Goal: Use online tool/utility: Utilize a website feature to perform a specific function

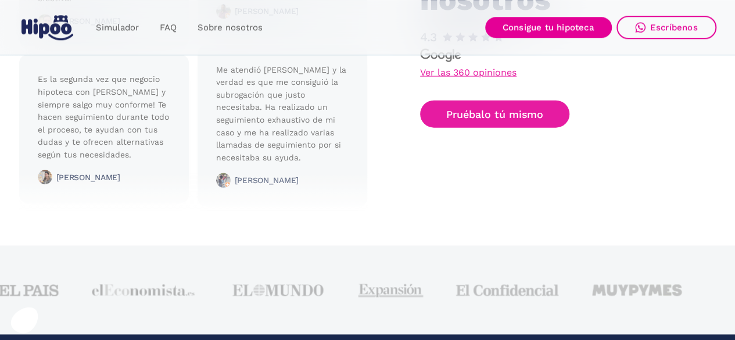
scroll to position [3090, 0]
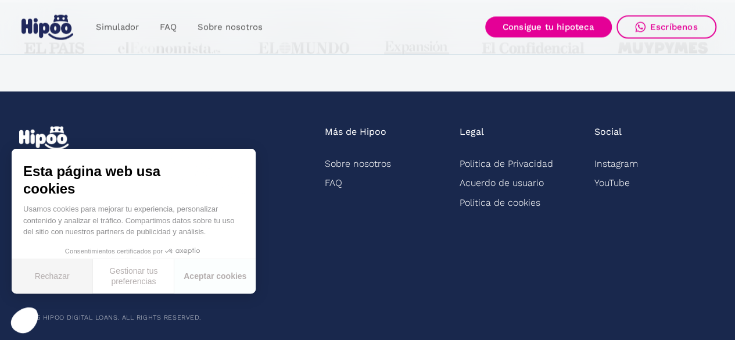
click at [65, 277] on button "Rechazar" at bounding box center [52, 276] width 81 height 34
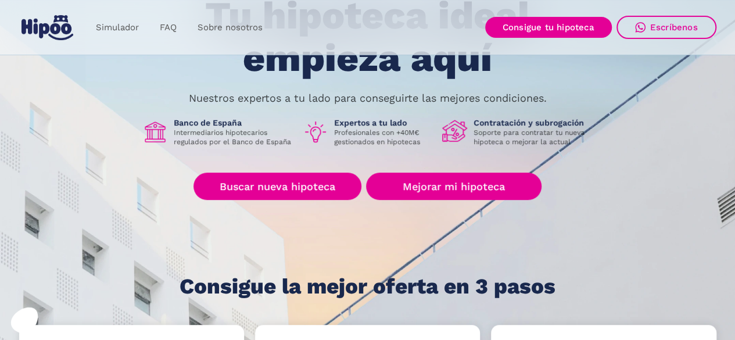
scroll to position [0, 0]
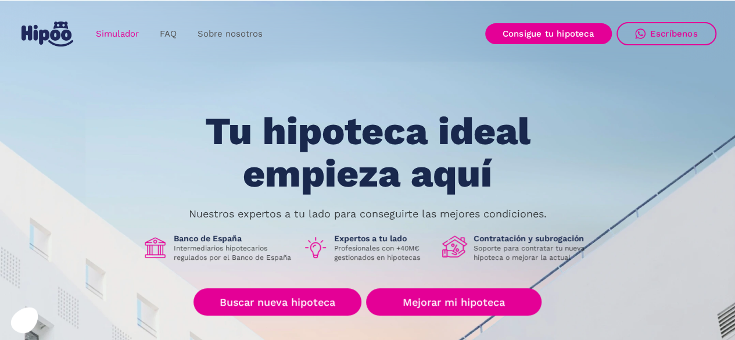
click at [114, 31] on link "Simulador" at bounding box center [117, 34] width 64 height 23
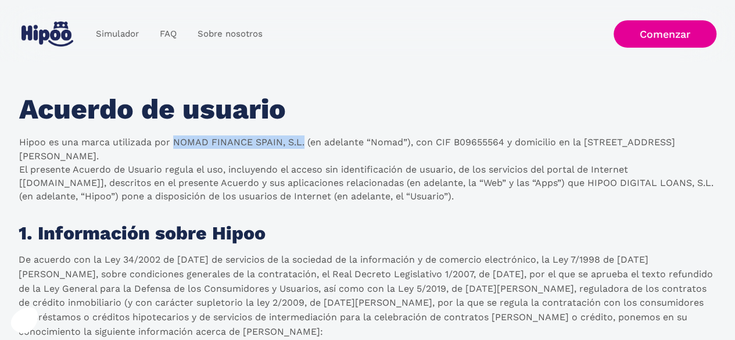
drag, startPoint x: 173, startPoint y: 143, endPoint x: 302, endPoint y: 142, distance: 129.6
click at [302, 142] on p "Hipoo es una marca utilizada por NOMAD FINANCE SPAIN, S.L. (en adelante “Nomad”…" at bounding box center [367, 168] width 697 height 67
copy p "NOMAD FINANCE SPAIN, S.L."
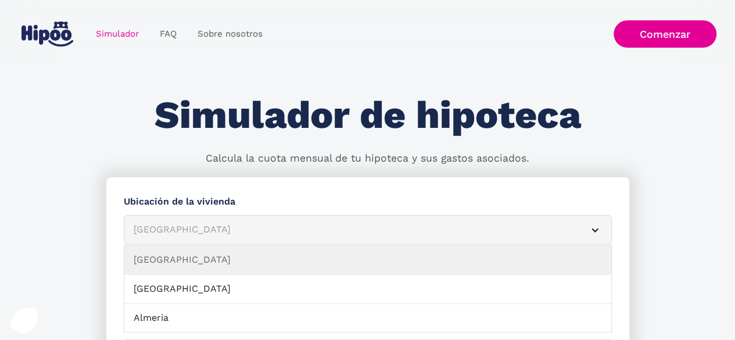
click at [256, 227] on div "[GEOGRAPHIC_DATA]" at bounding box center [354, 230] width 440 height 15
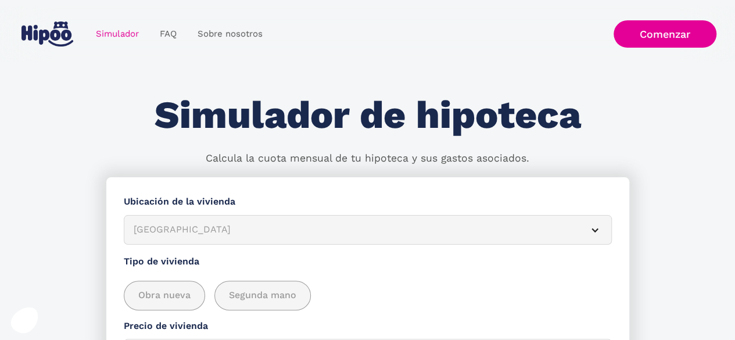
click at [256, 227] on div "[GEOGRAPHIC_DATA]" at bounding box center [354, 230] width 440 height 15
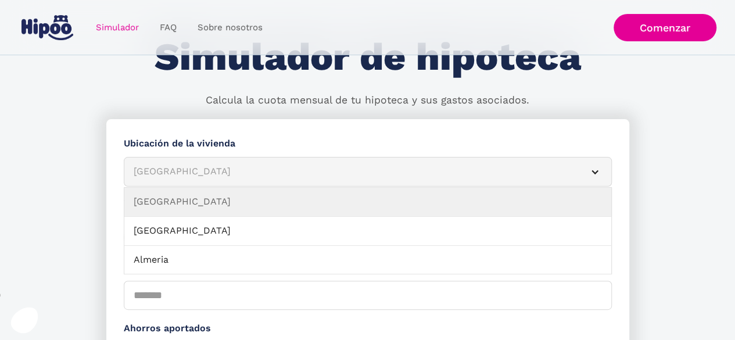
drag, startPoint x: 281, startPoint y: 171, endPoint x: 281, endPoint y: 184, distance: 13.4
click at [281, 171] on div "[GEOGRAPHIC_DATA]" at bounding box center [354, 171] width 440 height 15
click at [296, 175] on div "[GEOGRAPHIC_DATA]" at bounding box center [354, 171] width 440 height 15
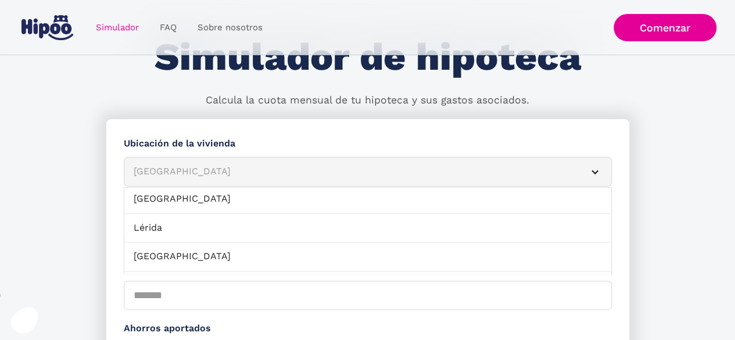
scroll to position [813, 0]
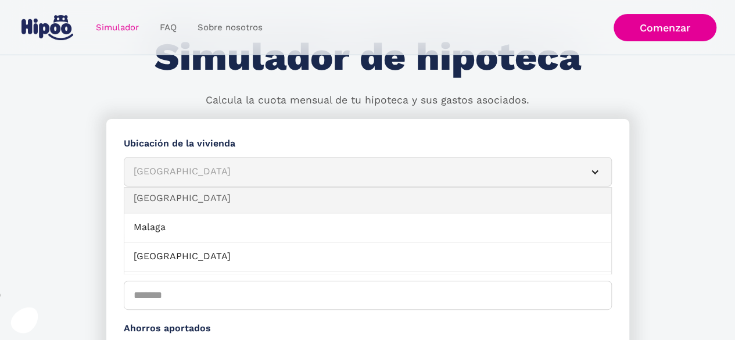
click at [437, 205] on link "[GEOGRAPHIC_DATA]" at bounding box center [367, 198] width 487 height 29
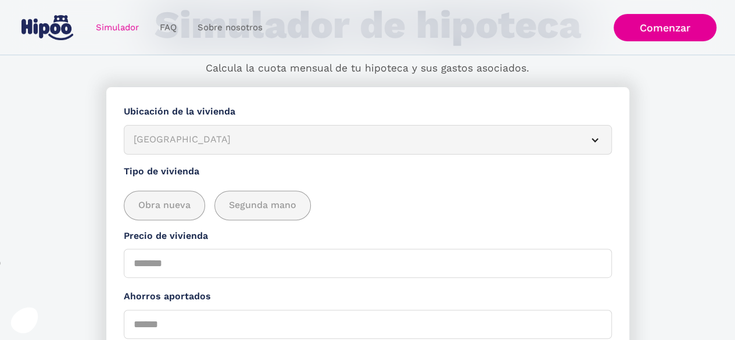
scroll to position [116, 0]
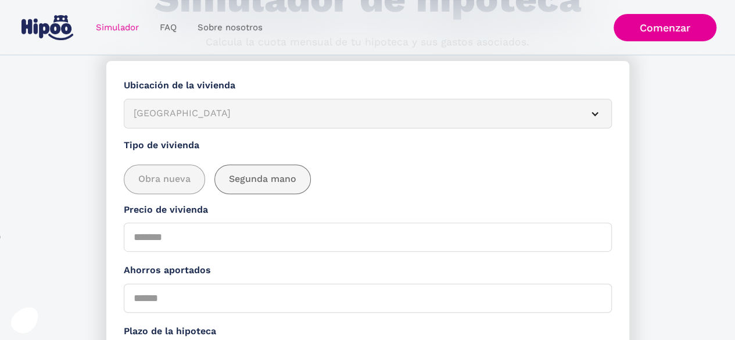
click at [275, 180] on span "Segunda mano" at bounding box center [262, 179] width 67 height 15
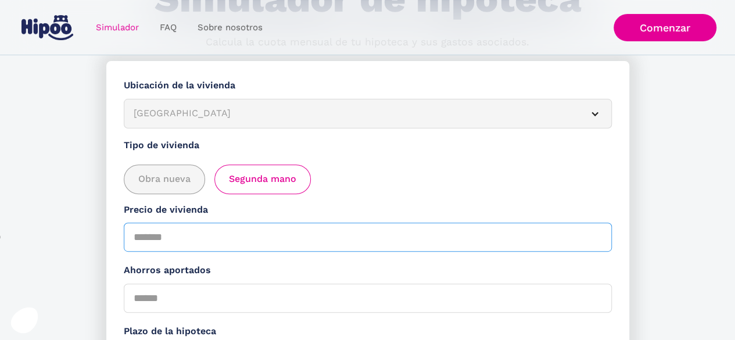
click at [229, 239] on input "Precio de vivienda" at bounding box center [368, 237] width 488 height 29
type input "******"
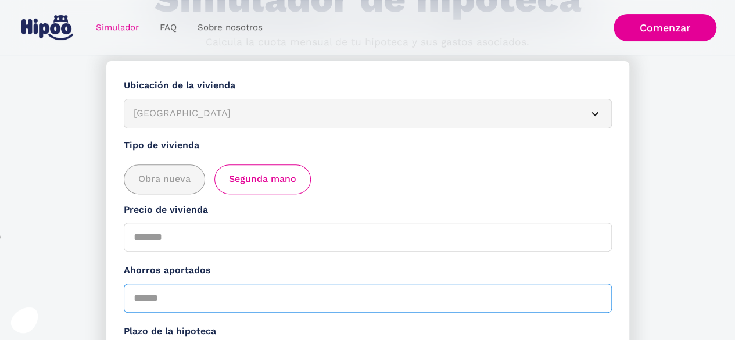
click at [210, 307] on input "Ahorros aportados" at bounding box center [368, 298] width 488 height 29
click at [170, 293] on input "Ahorros aportados" at bounding box center [368, 298] width 488 height 29
type input "******"
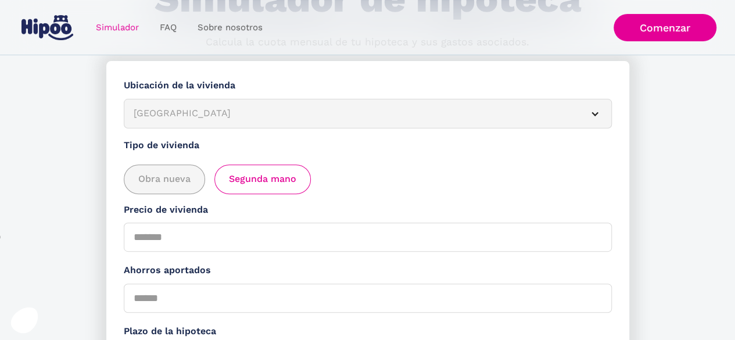
click at [208, 271] on label "Ahorros aportados" at bounding box center [368, 270] width 488 height 15
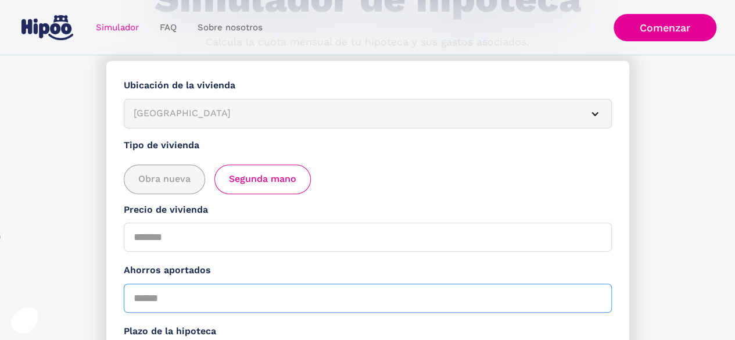
click at [208, 284] on input "******" at bounding box center [368, 298] width 488 height 29
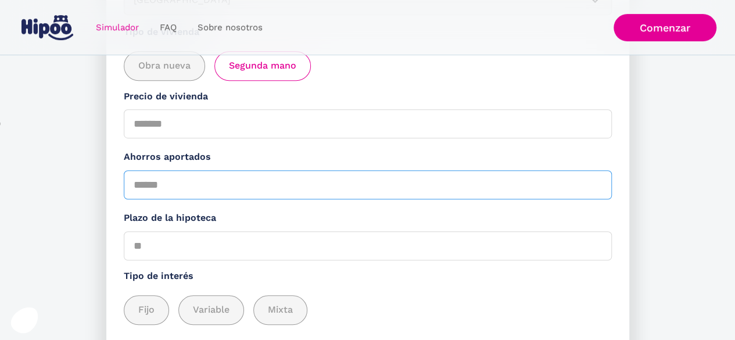
scroll to position [232, 0]
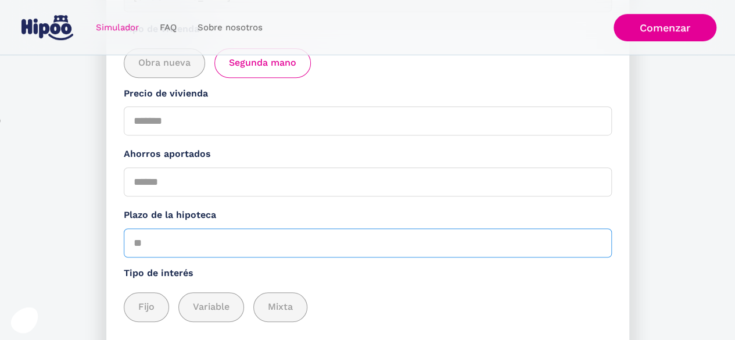
click at [213, 239] on input "Plazo de la hipoteca" at bounding box center [368, 242] width 488 height 29
type input "**"
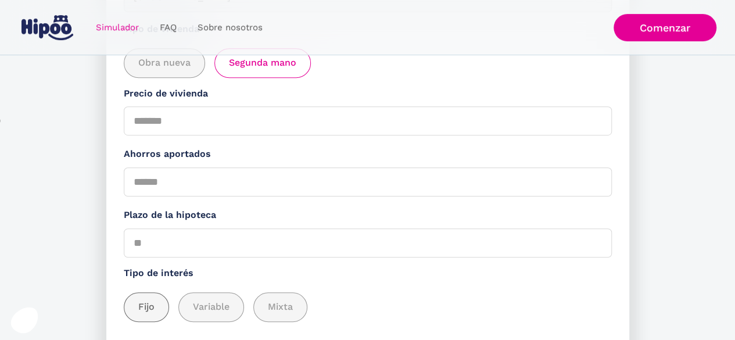
click at [139, 306] on span "Fijo" at bounding box center [146, 307] width 16 height 15
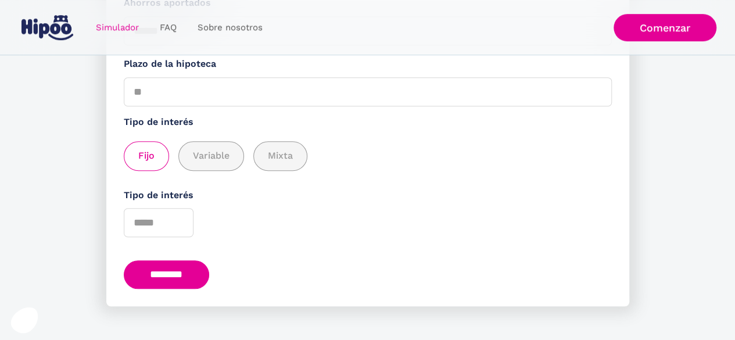
scroll to position [395, 0]
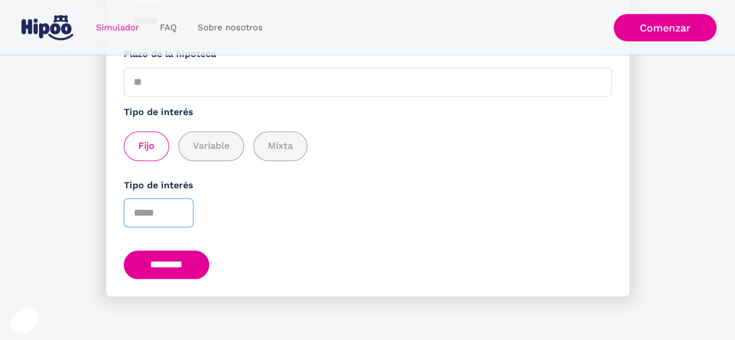
click at [167, 210] on input "Tipo de interés" at bounding box center [159, 212] width 70 height 29
type input "****"
click at [186, 256] on input "********" at bounding box center [167, 264] width 86 height 28
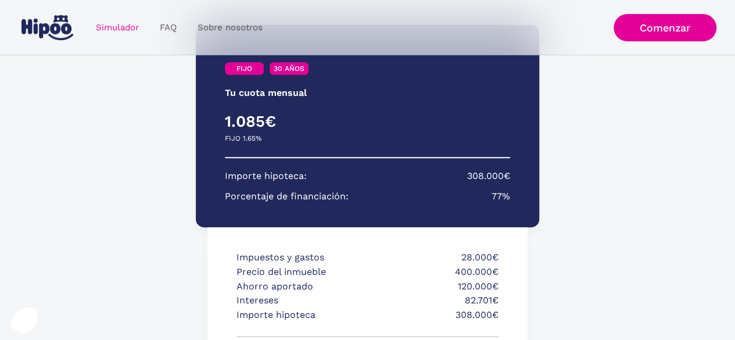
scroll to position [189, 0]
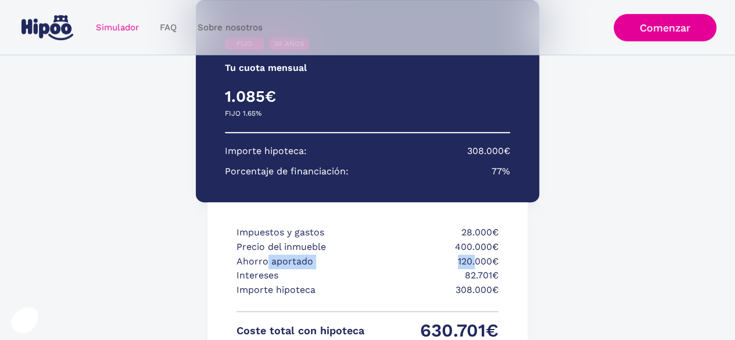
drag, startPoint x: 269, startPoint y: 260, endPoint x: 474, endPoint y: 260, distance: 205.1
click at [474, 260] on div "Ahorro aportado 120.000€" at bounding box center [367, 261] width 262 height 15
drag, startPoint x: 282, startPoint y: 290, endPoint x: 471, endPoint y: 291, distance: 188.2
click at [471, 291] on div "Importe hipoteca 308.000€" at bounding box center [367, 294] width 262 height 22
click at [485, 291] on p "308.000€" at bounding box center [435, 290] width 128 height 15
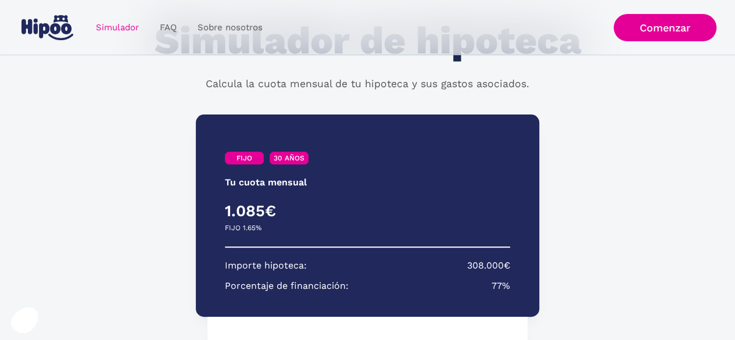
scroll to position [73, 0]
